Goal: Transaction & Acquisition: Purchase product/service

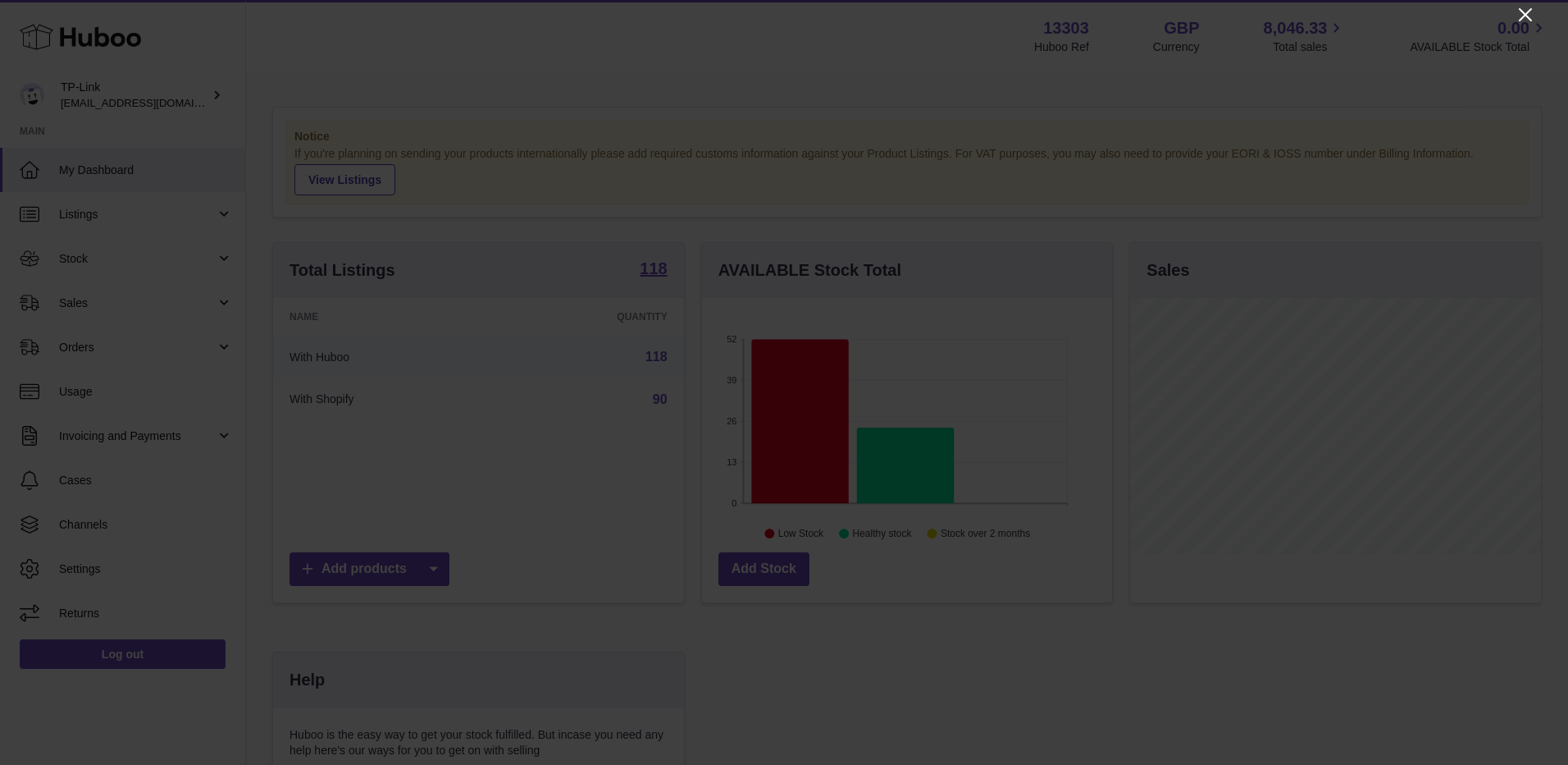
click at [1520, 16] on icon "Close" at bounding box center [1525, 15] width 20 height 20
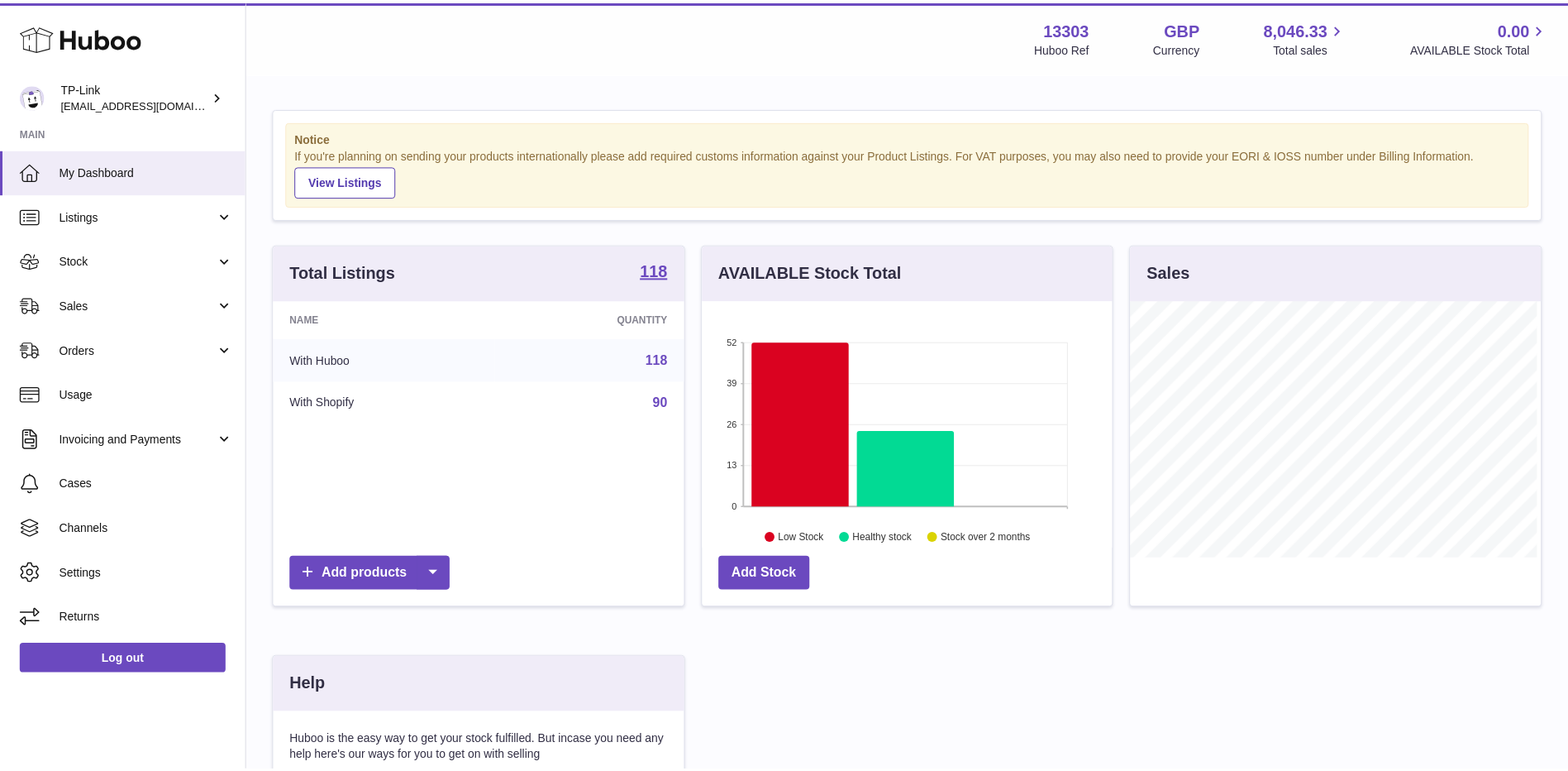
scroll to position [826570, 826032]
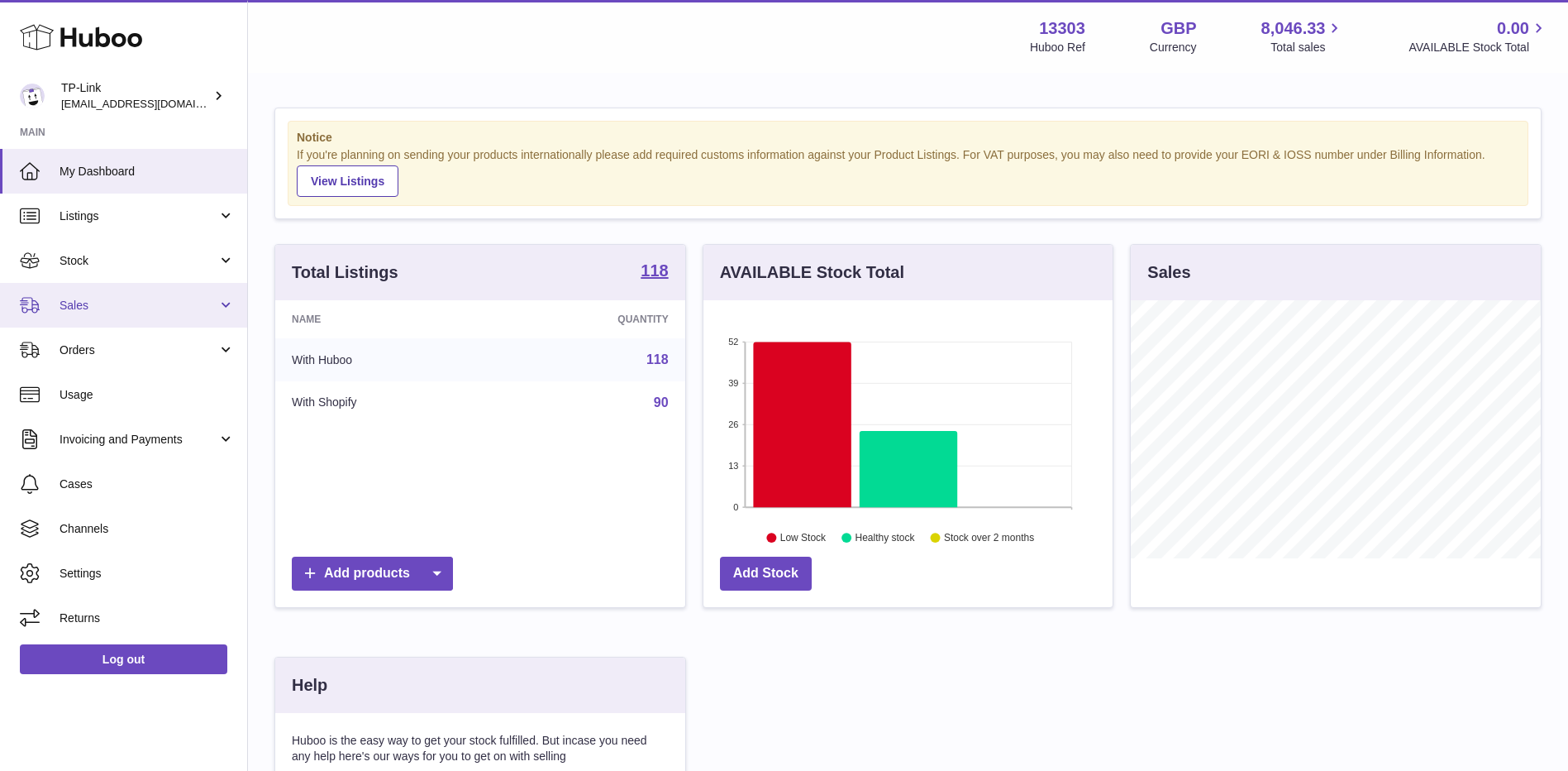
drag, startPoint x: 98, startPoint y: 294, endPoint x: 101, endPoint y: 302, distance: 8.5
click at [98, 294] on link "Sales" at bounding box center [124, 305] width 247 height 44
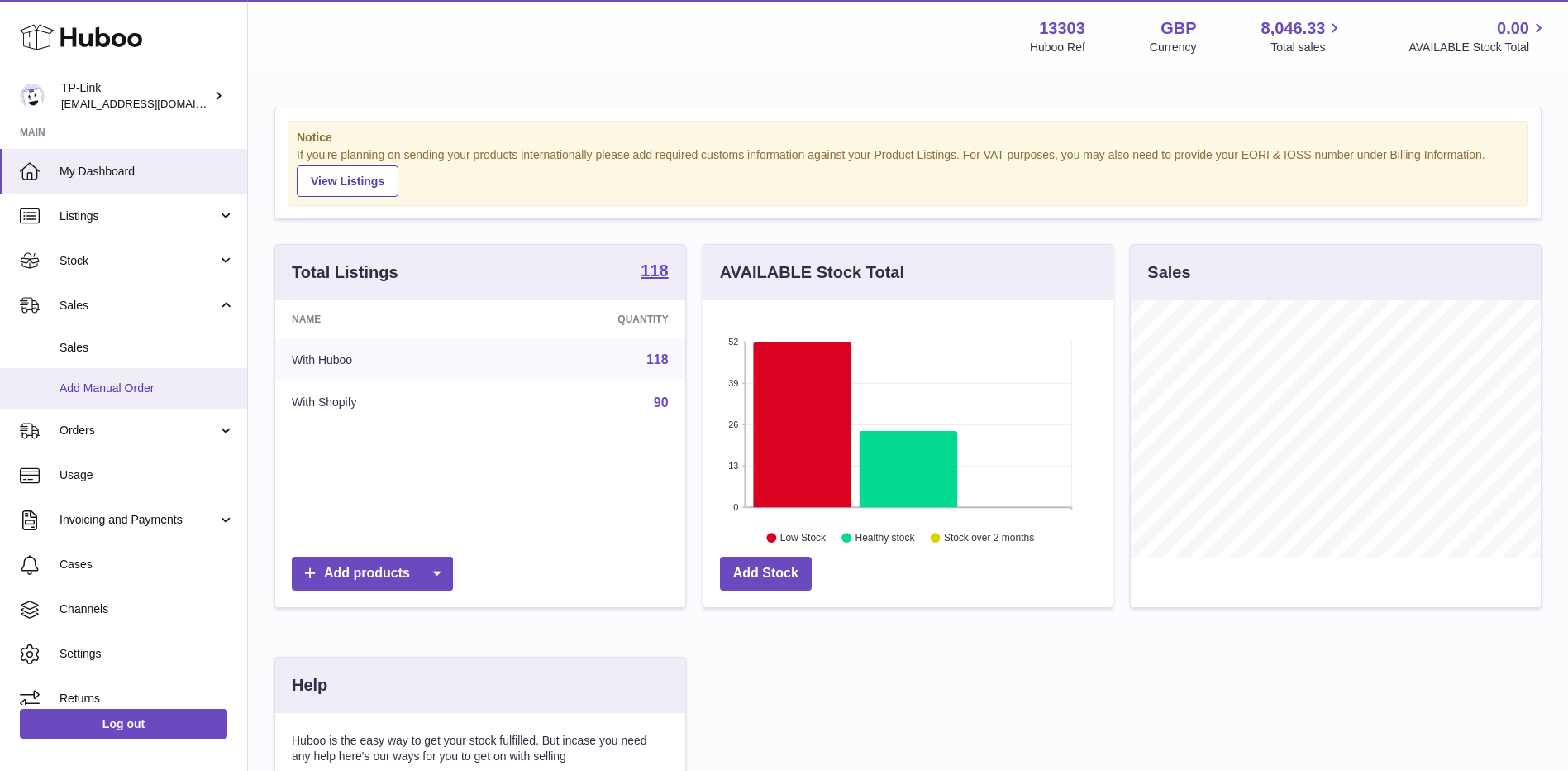
click at [97, 385] on span "Add Manual Order" at bounding box center [147, 388] width 175 height 16
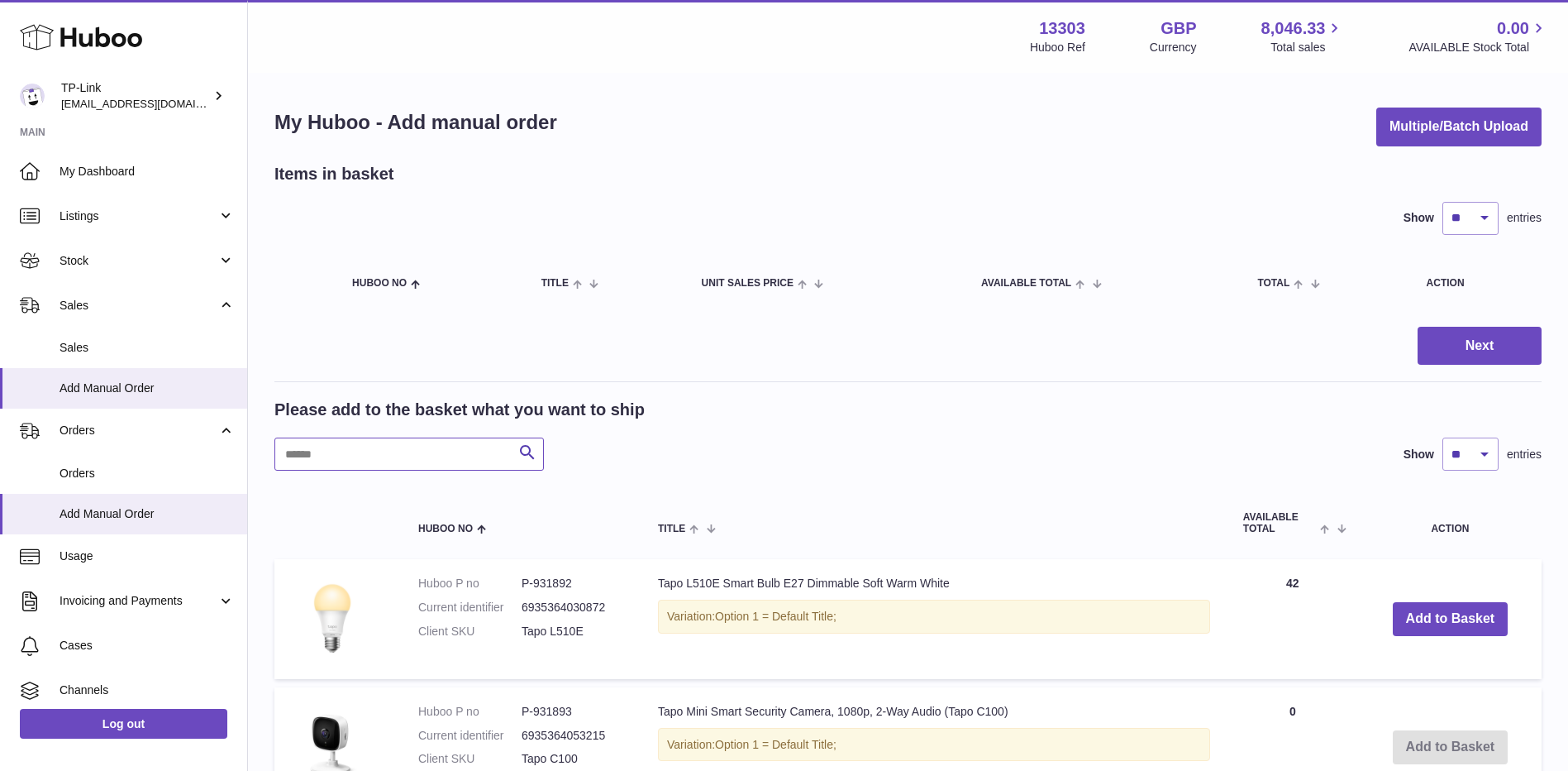
click at [377, 451] on input "text" at bounding box center [409, 454] width 270 height 33
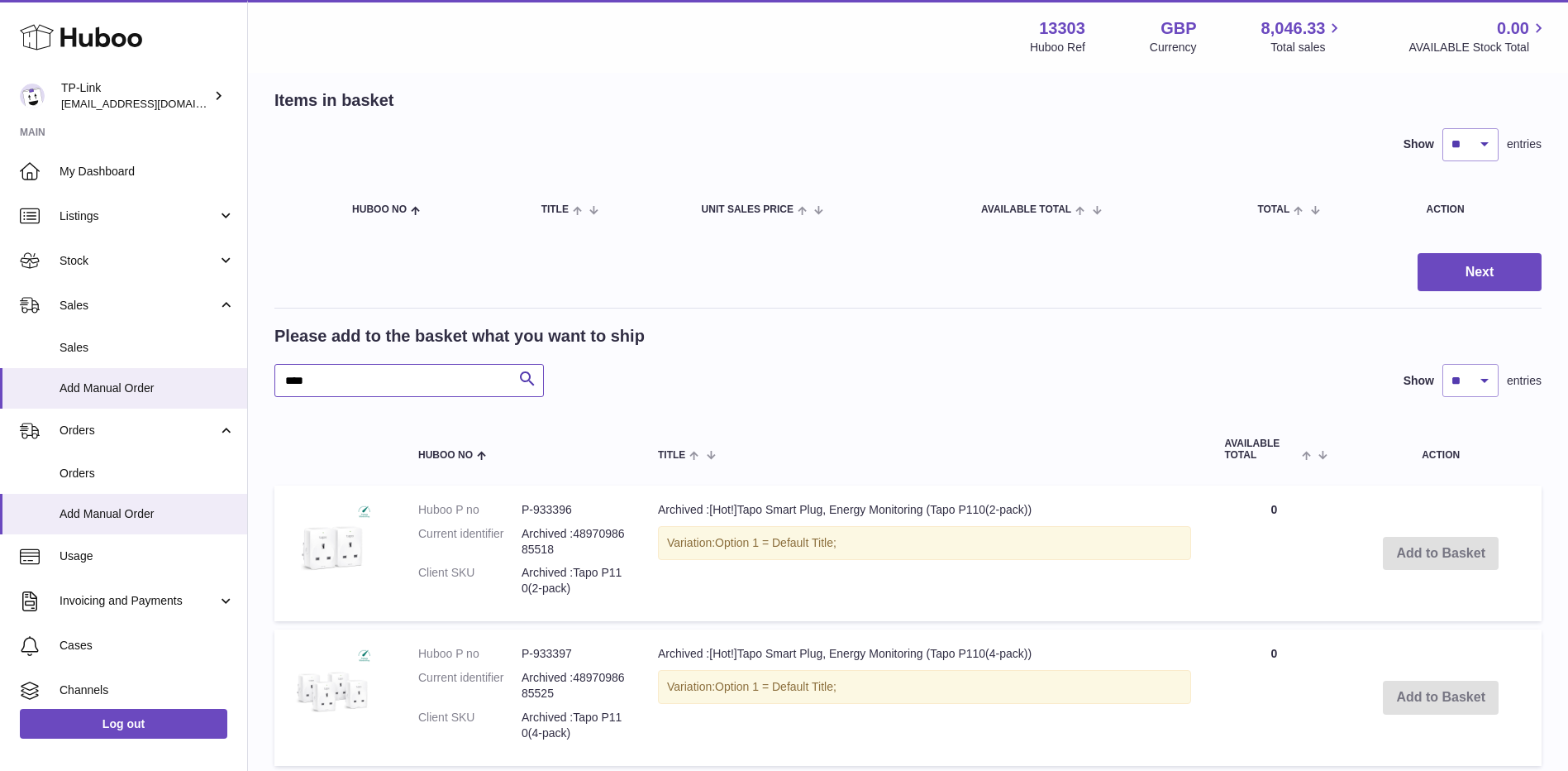
scroll to position [413, 0]
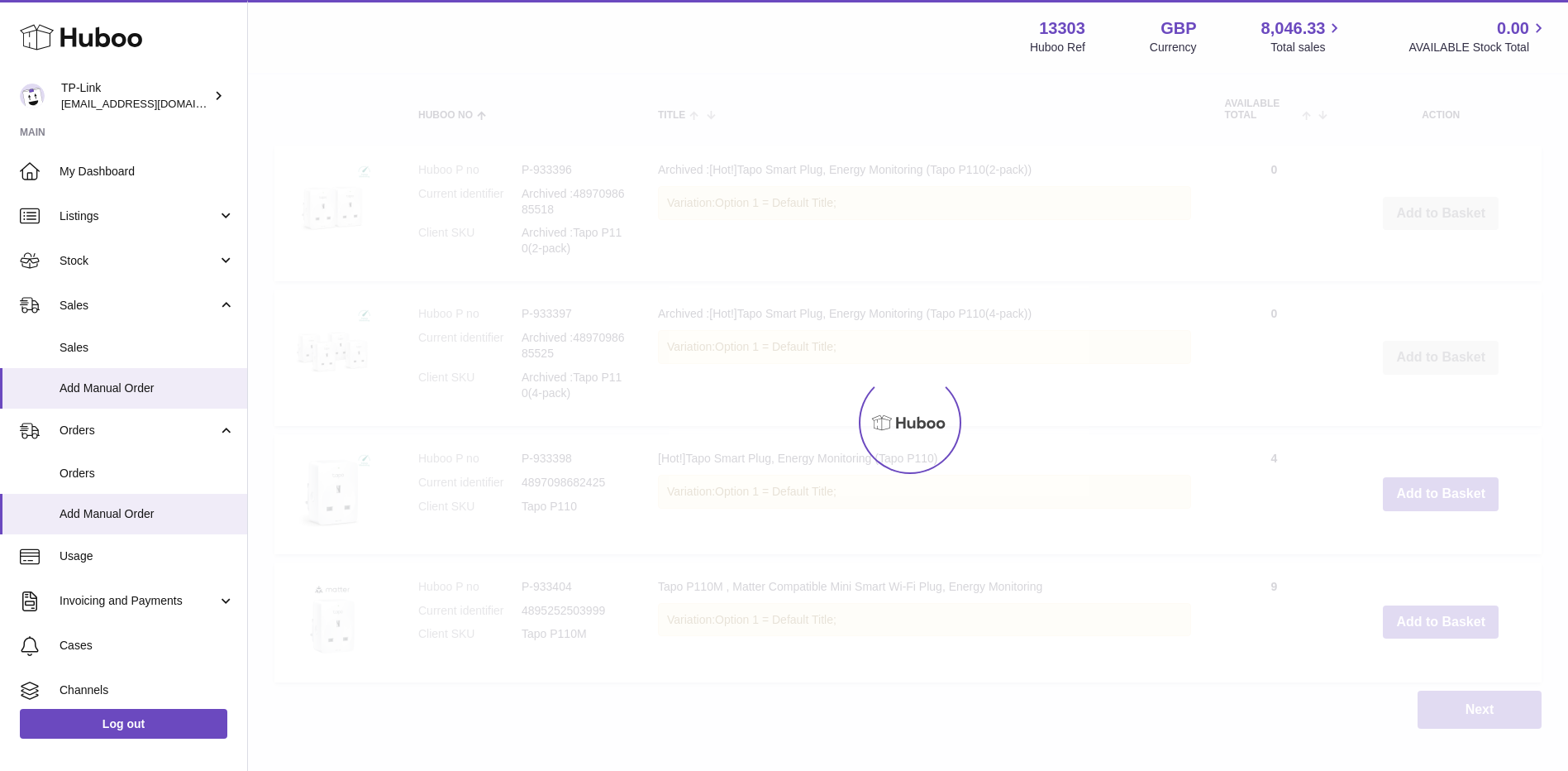
scroll to position [85, 0]
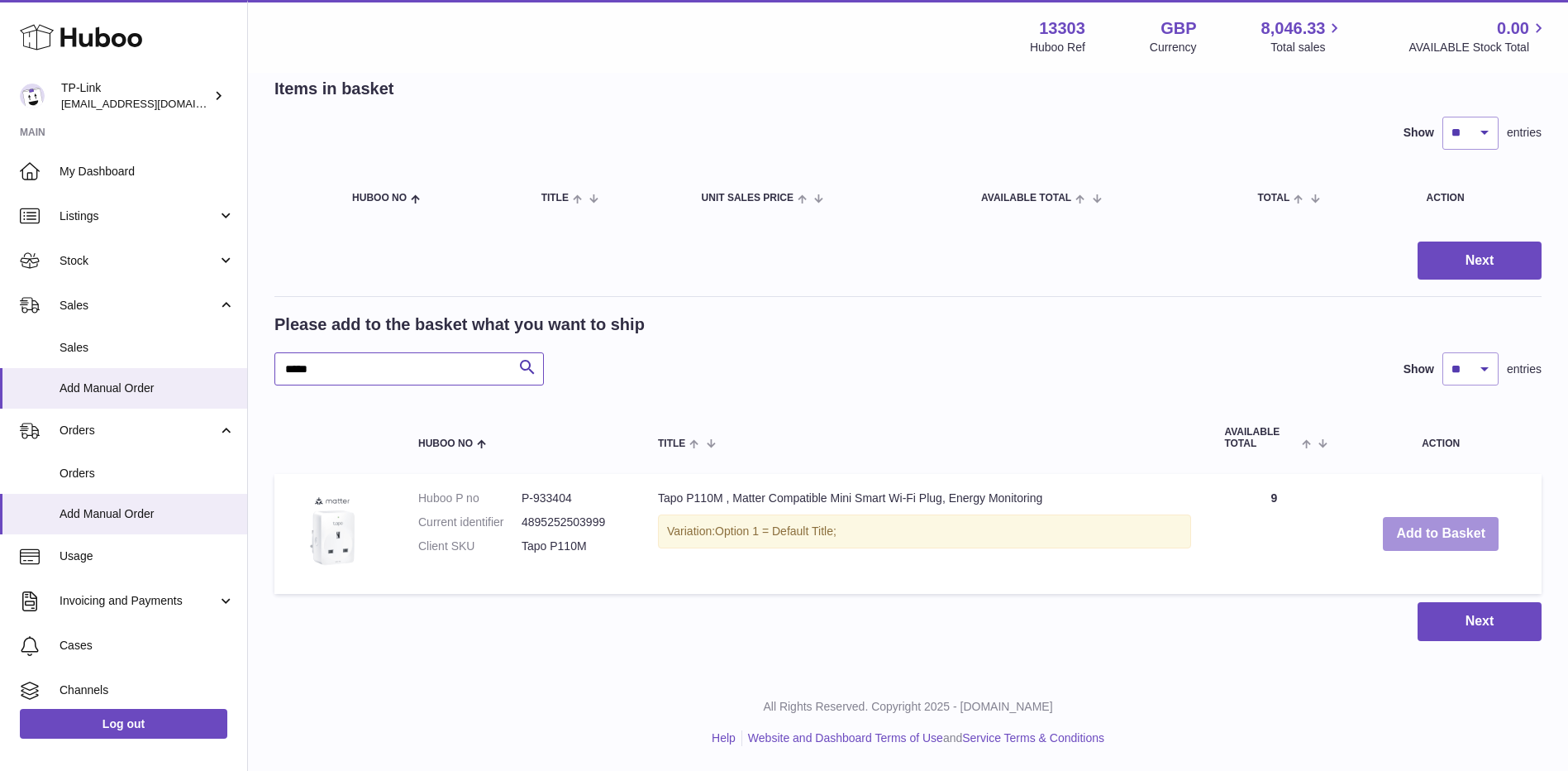
type input "*****"
click at [1433, 530] on button "Add to Basket" at bounding box center [1440, 534] width 116 height 34
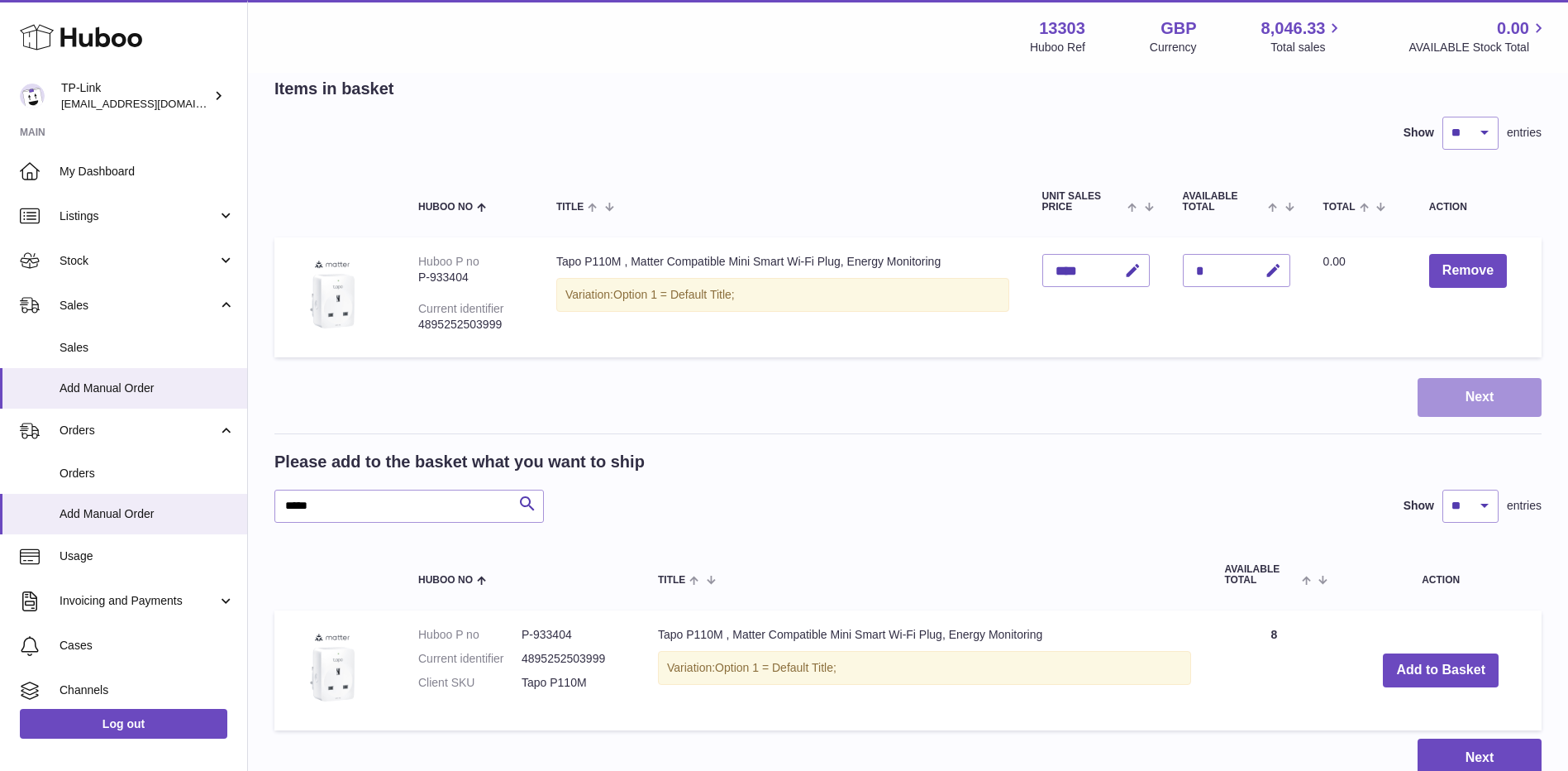
click at [1454, 389] on button "Next" at bounding box center [1479, 397] width 124 height 39
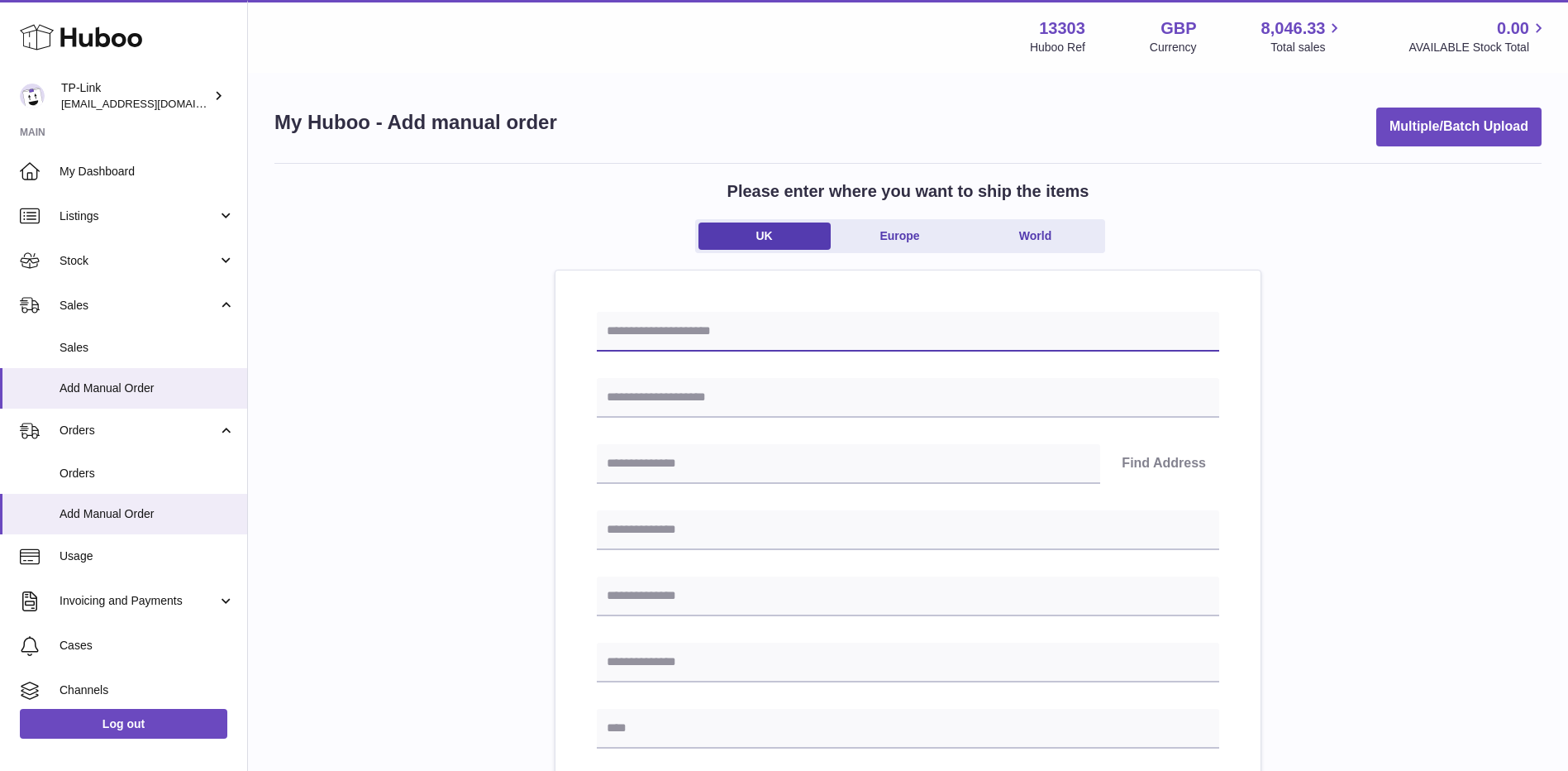
click at [711, 339] on input "text" at bounding box center [908, 332] width 622 height 40
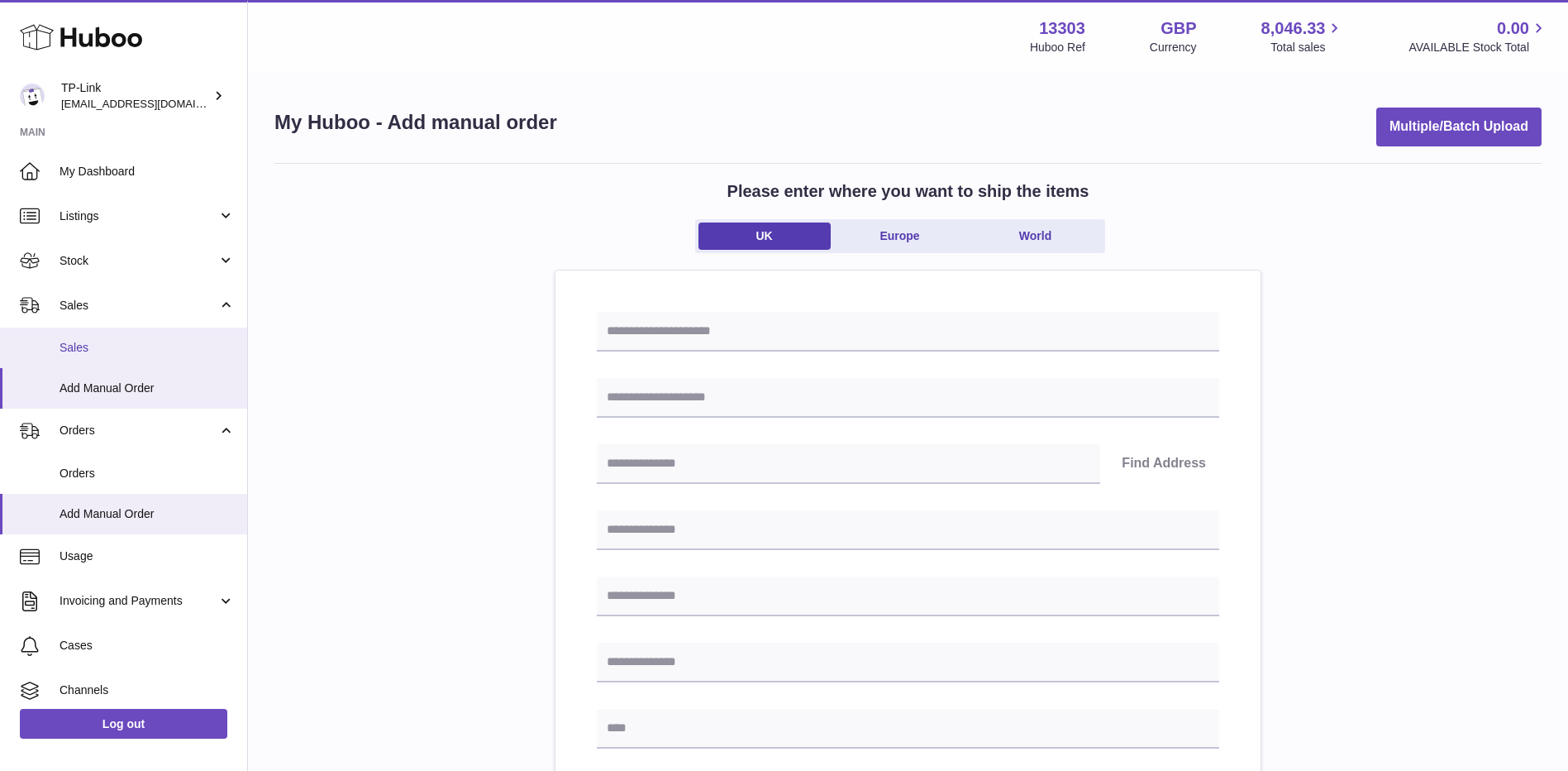
click at [95, 353] on span "Sales" at bounding box center [147, 347] width 175 height 16
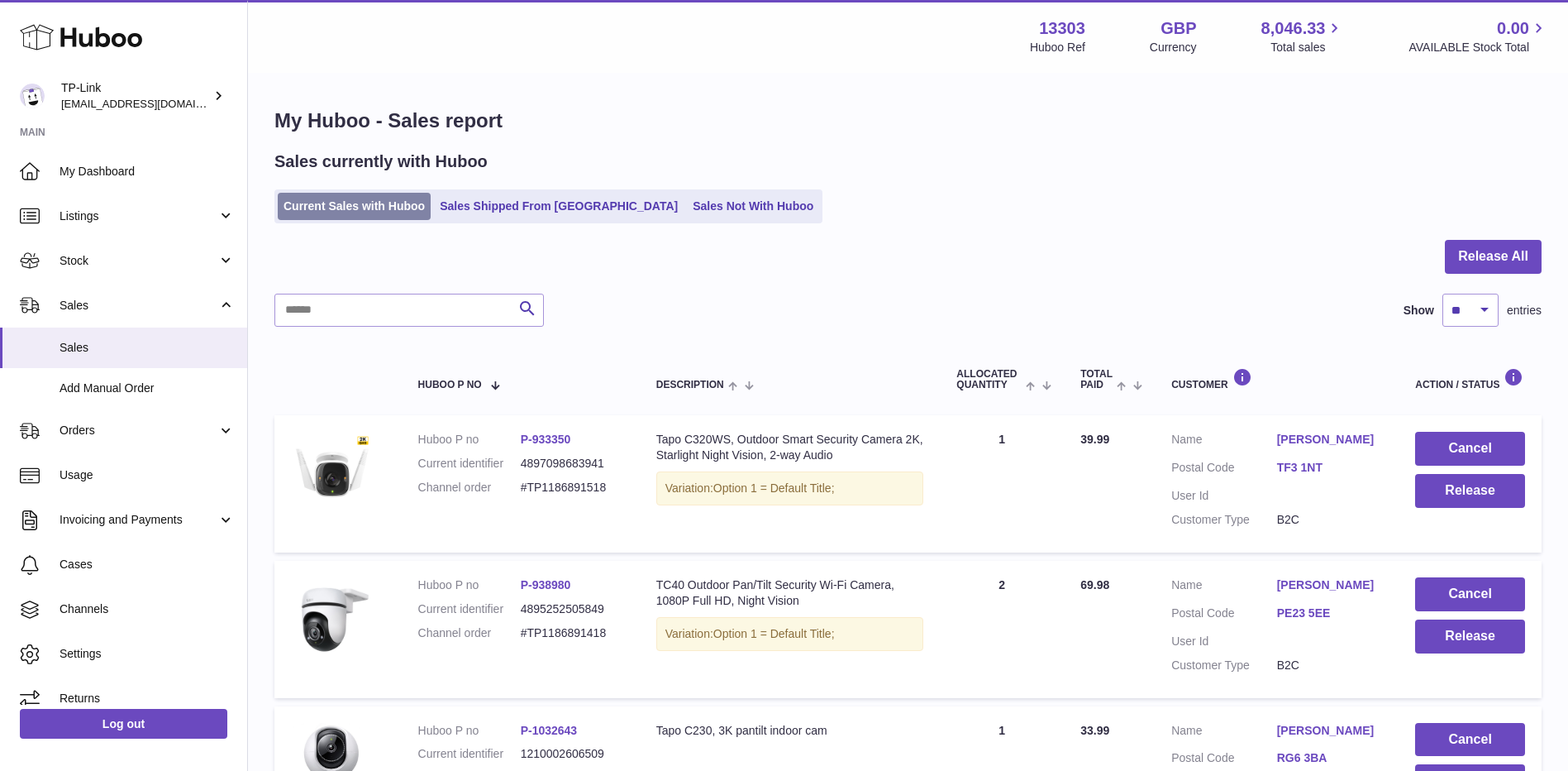
click at [348, 212] on link "Current Sales with Huboo" at bounding box center [354, 206] width 153 height 28
click at [378, 216] on link "Current Sales with Huboo" at bounding box center [354, 206] width 153 height 28
click at [352, 209] on link "Current Sales with Huboo" at bounding box center [354, 206] width 153 height 28
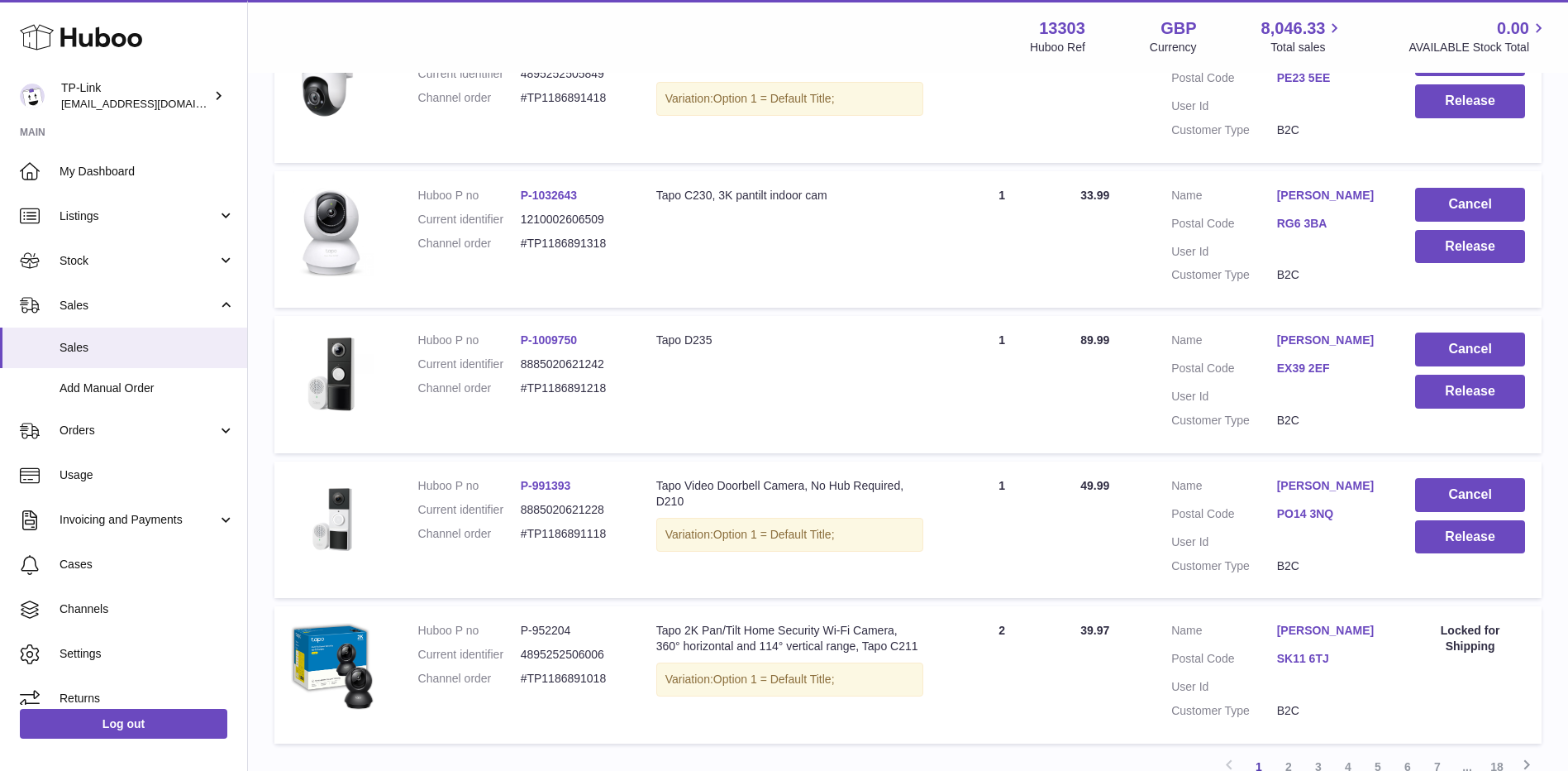
scroll to position [938, 0]
